Goal: Task Accomplishment & Management: Complete application form

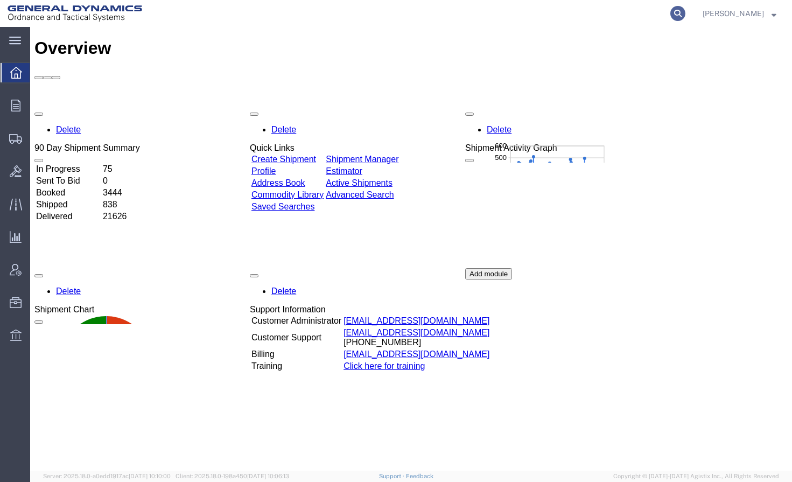
click at [685, 9] on icon at bounding box center [677, 13] width 15 height 15
type input "5670595"
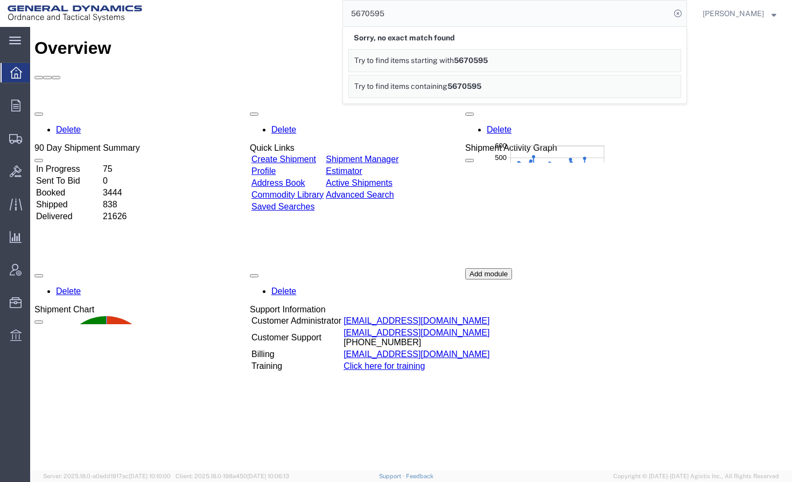
click at [488, 61] on span "5670595" at bounding box center [471, 60] width 34 height 9
click at [226, 38] on div "Overview" at bounding box center [410, 48] width 753 height 20
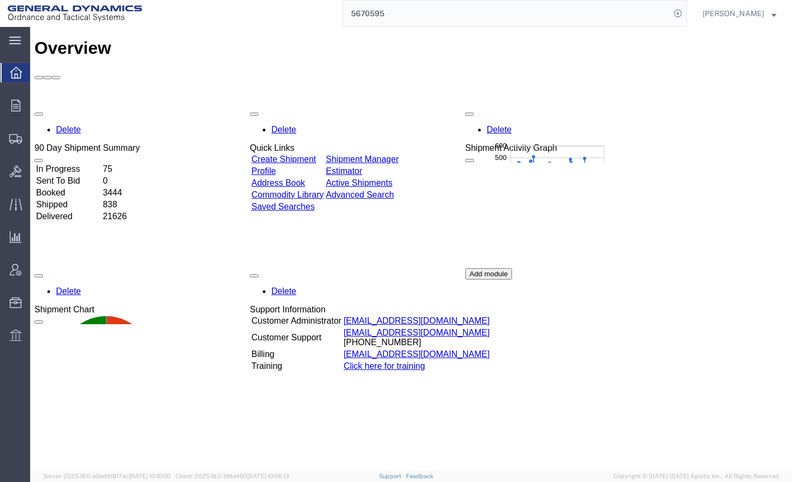
click at [85, 187] on td "Booked" at bounding box center [69, 192] width 66 height 11
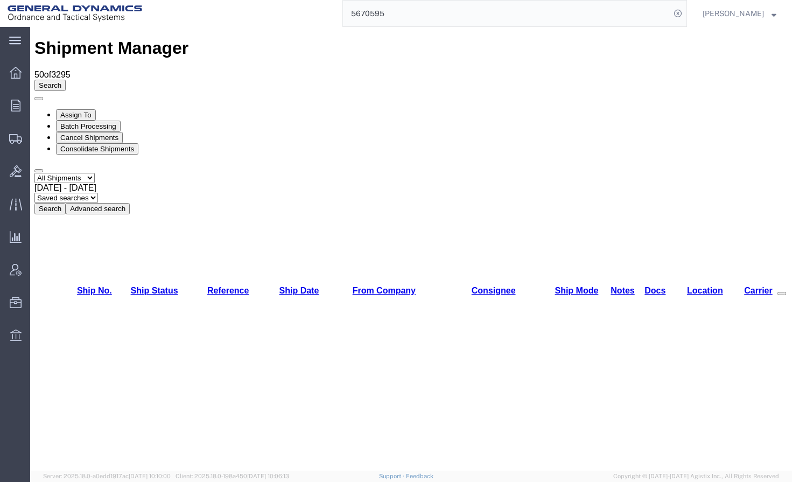
click at [354, 286] on link "From Company" at bounding box center [384, 290] width 63 height 9
click at [480, 286] on link "Consignee" at bounding box center [494, 290] width 44 height 9
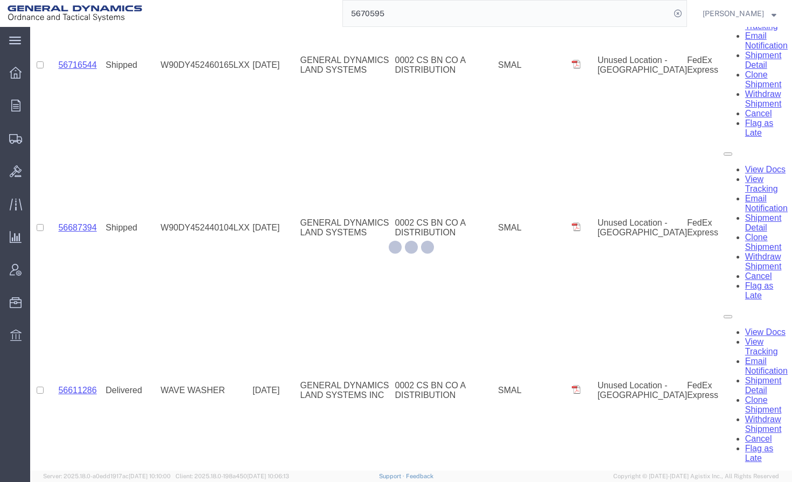
scroll to position [1578, 0]
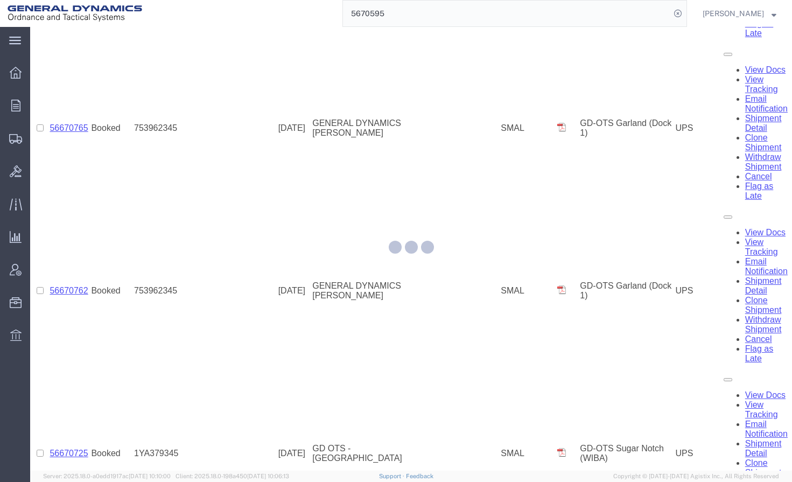
scroll to position [5452, 0]
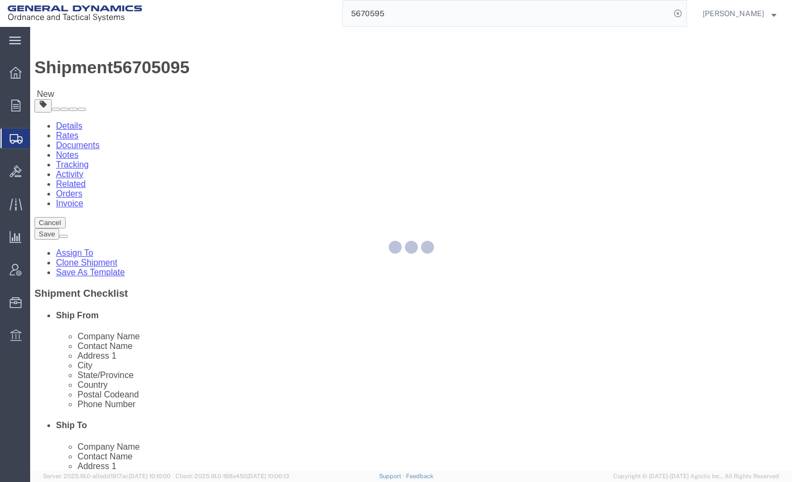
select select
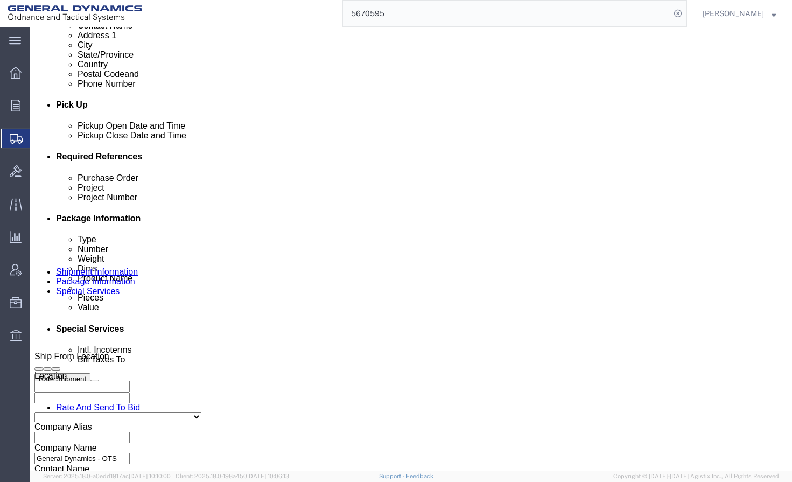
scroll to position [646, 0]
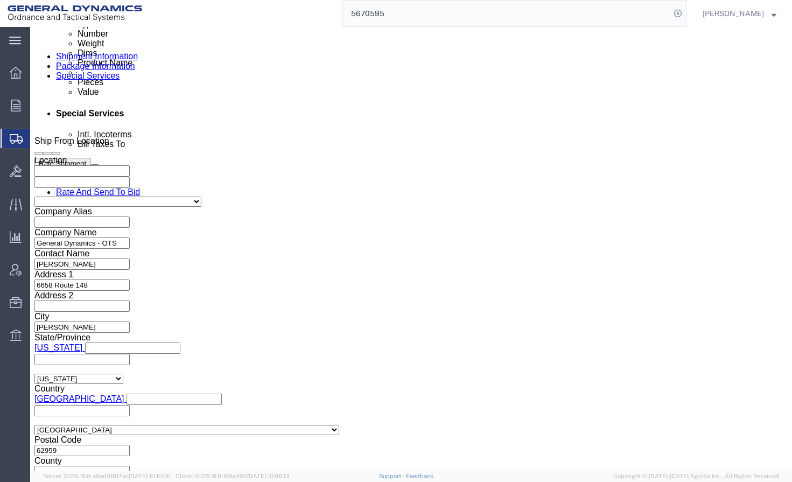
click input "025304/25305"
type input "025304"
click input "TRK- TRL-"
type input "TRK-7562"
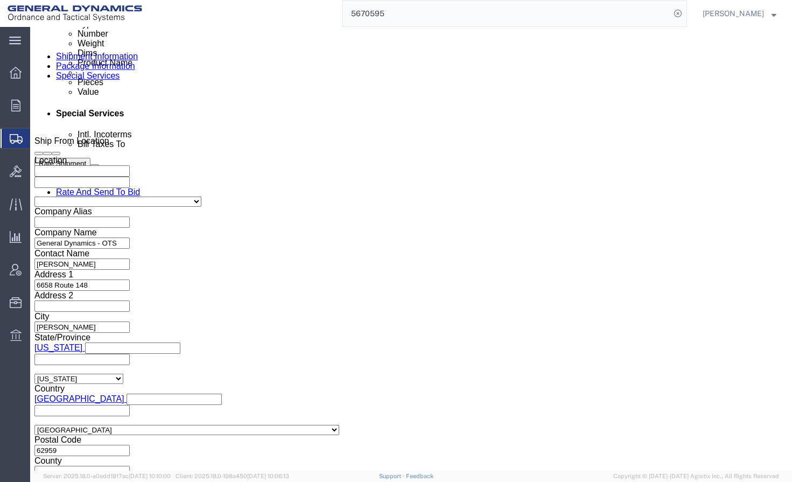
click select "Select Air Less than Truckload Multi-Leg Ocean Freight Rail Small Parcel Truckl…"
click div "Shipping Mode (Optional) Add another leg"
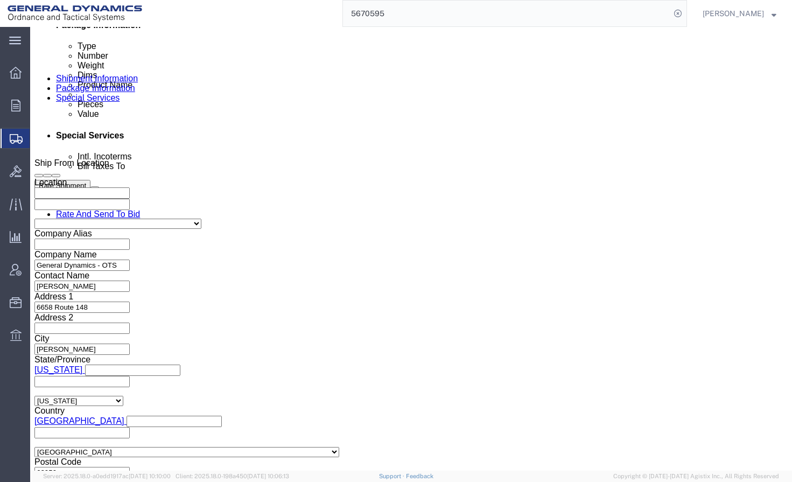
scroll to position [725, 0]
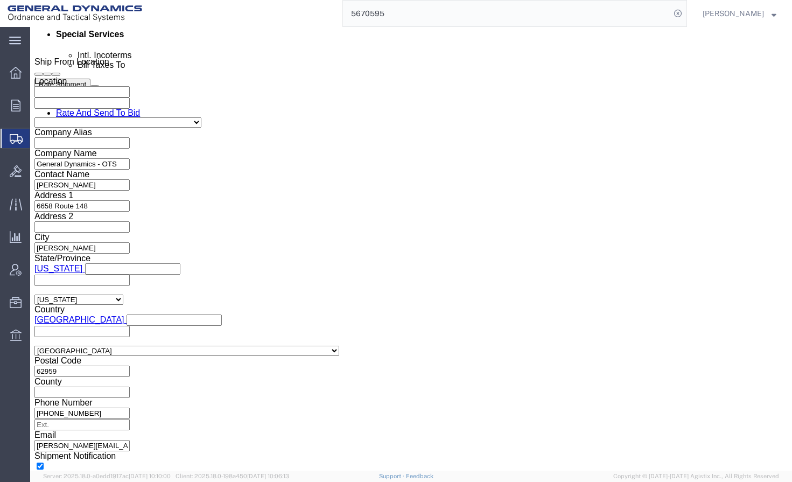
click button "Continue"
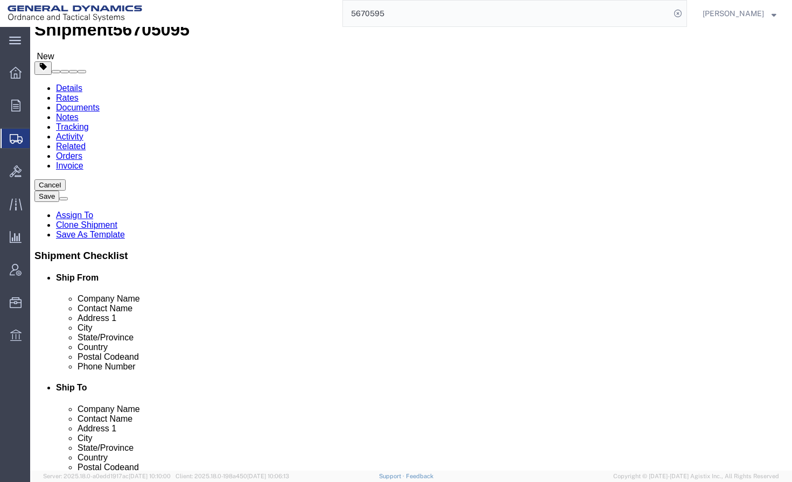
drag, startPoint x: 142, startPoint y: 284, endPoint x: 88, endPoint y: 284, distance: 53.8
click div "Weight 150.00 Select kgs lbs Ship. t°"
type input "80"
click dd "200.00 Each"
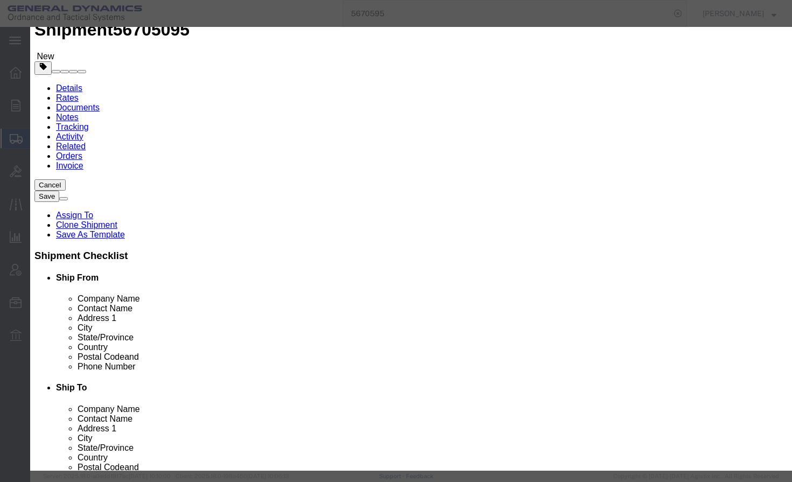
scroll to position [269, 0]
click button "Save & Close"
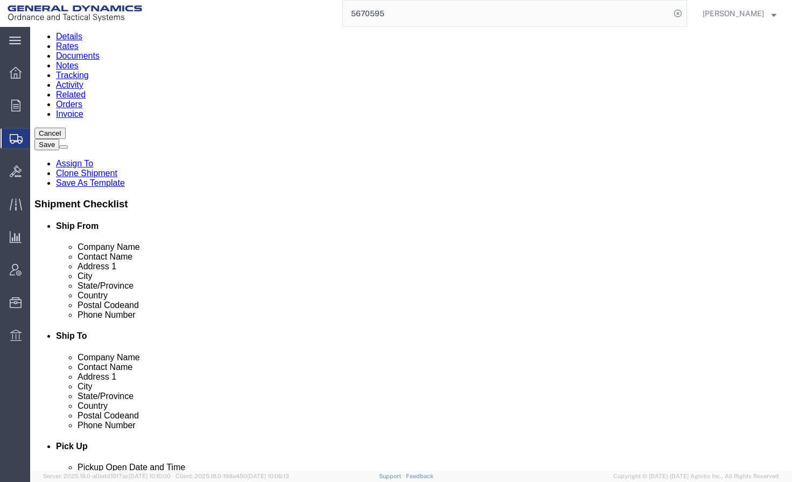
scroll to position [102, 0]
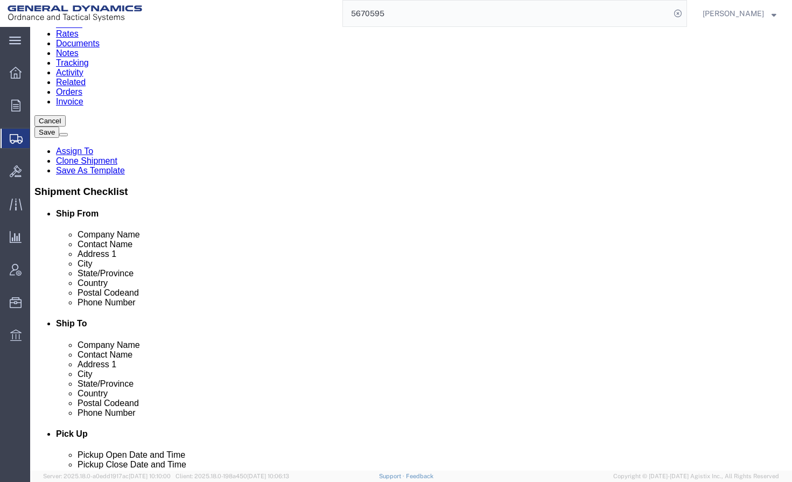
click button "Continue"
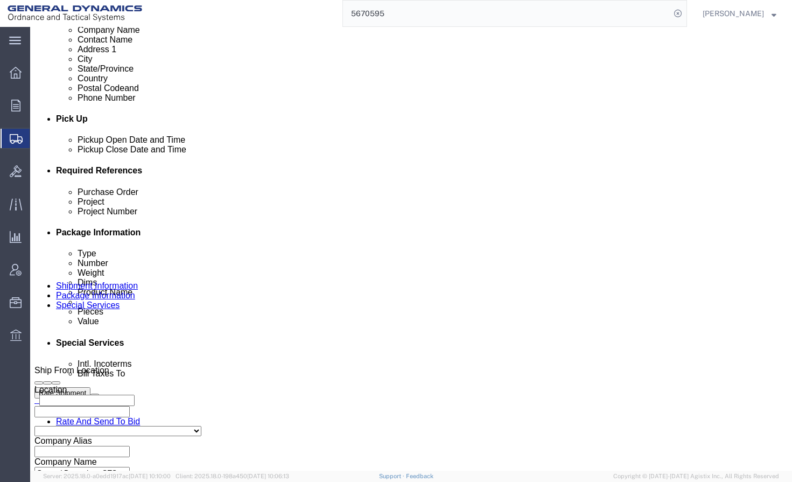
scroll to position [479, 0]
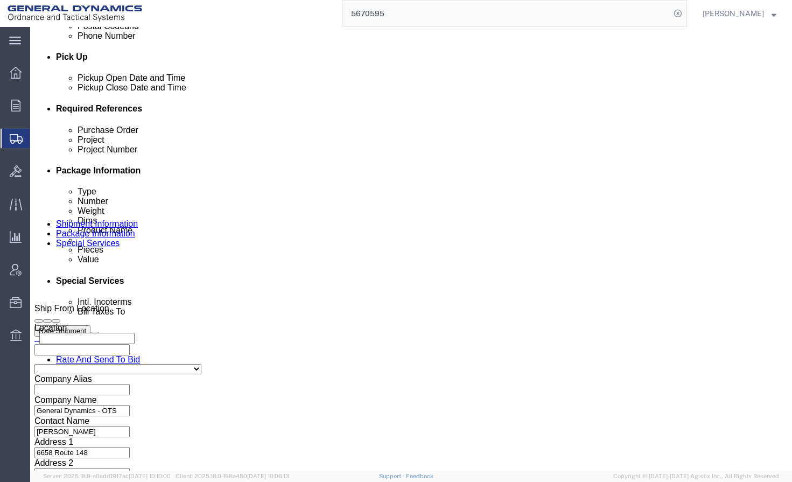
click select "Select Recipient Account Sender/Shipper Third Party Account"
select select "SHIP"
click select "Select Recipient Account Sender/Shipper Third Party Account"
click div "Billing Location Select Select My Profile Location GD-OTS [GEOGRAPHIC_DATA] (Co…"
click button "Rate Shipment"
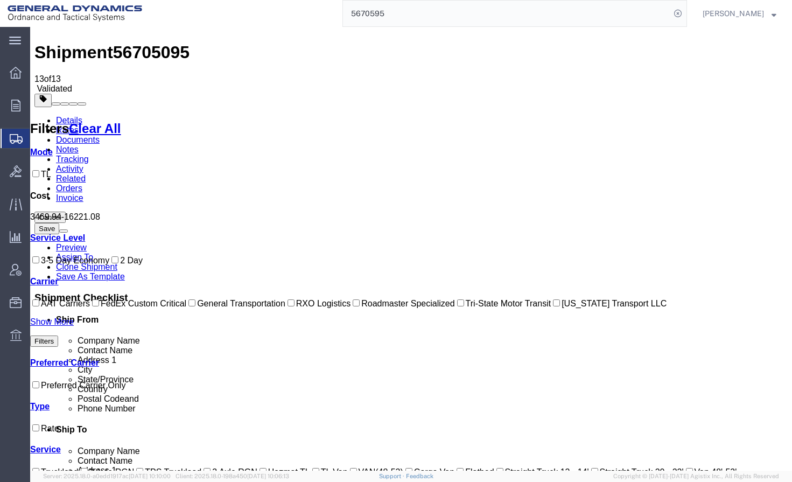
scroll to position [0, 0]
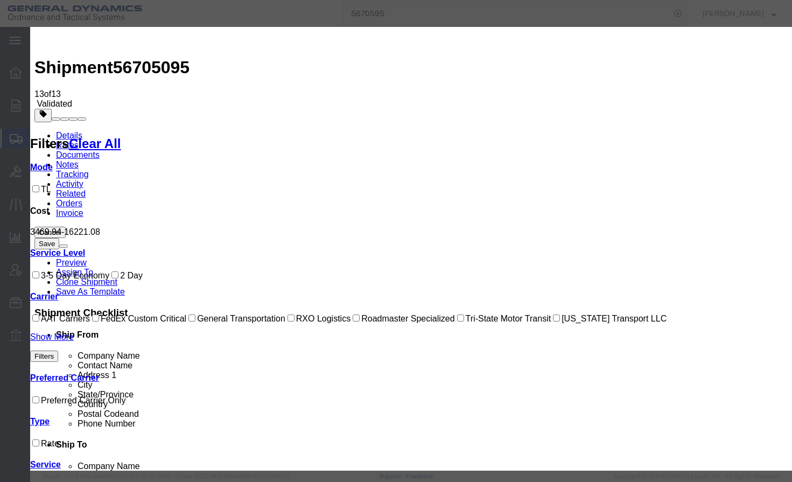
select select "6696"
select select "16567"
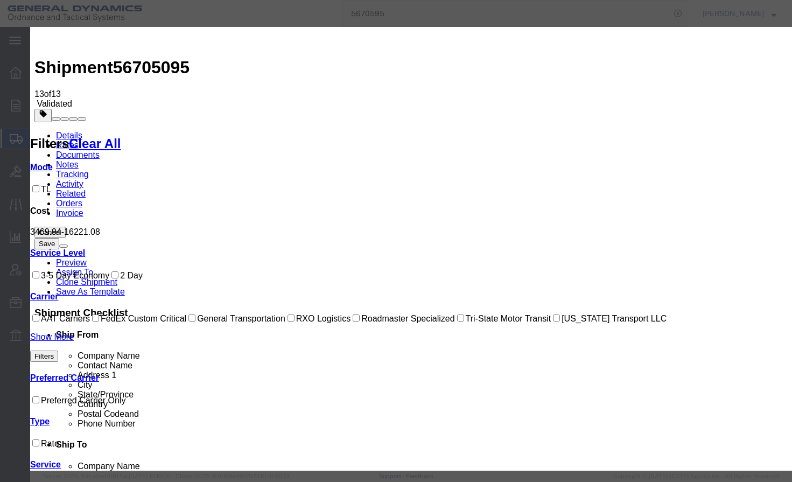
type input "25344"
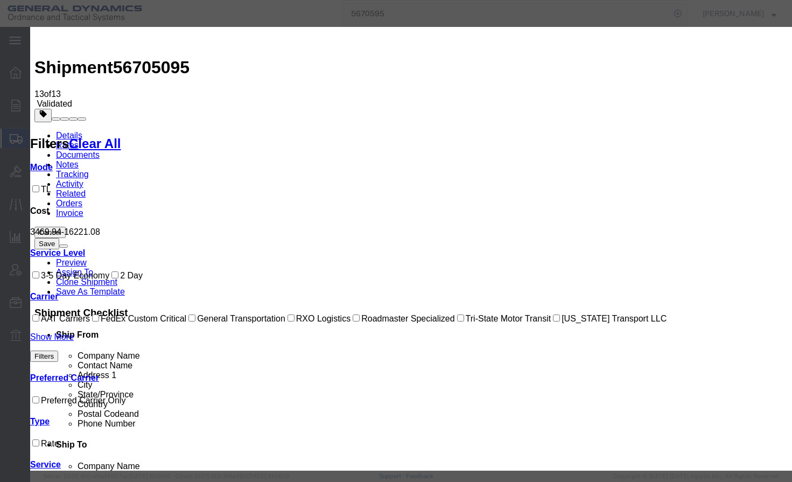
type input "r"
type input "A"
type input "[PERSON_NAME]"
type input "[PHONE_NUMBER]"
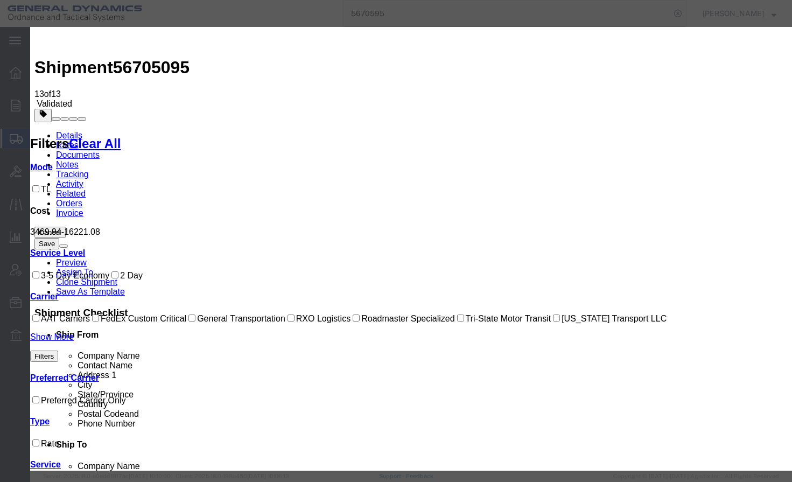
select select "0800"
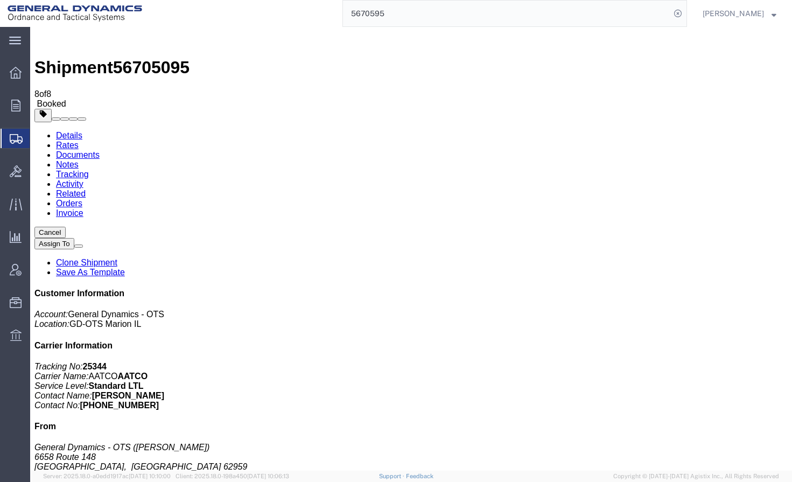
drag, startPoint x: 320, startPoint y: 191, endPoint x: 223, endPoint y: 114, distance: 124.1
drag, startPoint x: 126, startPoint y: 148, endPoint x: 145, endPoint y: 148, distance: 18.8
drag, startPoint x: 319, startPoint y: 212, endPoint x: 163, endPoint y: 27, distance: 242.2
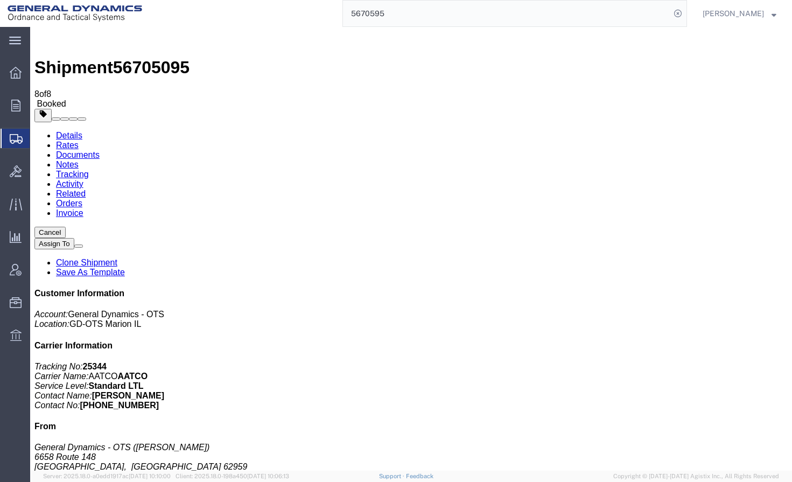
drag, startPoint x: 322, startPoint y: 298, endPoint x: 75, endPoint y: 44, distance: 354.5
drag, startPoint x: 322, startPoint y: 317, endPoint x: 108, endPoint y: 80, distance: 319.8
